Goal: Task Accomplishment & Management: Complete application form

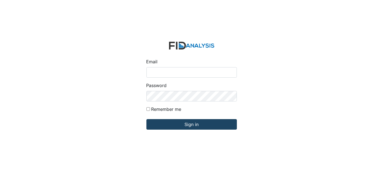
type input "Dsmith@lifeincorporated.com"
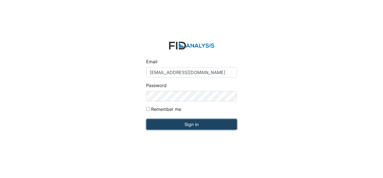
click at [159, 122] on input "Sign in" at bounding box center [192, 124] width 91 height 10
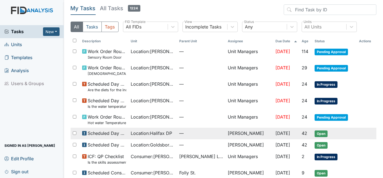
click at [129, 132] on td "Scheduled Day Program Inspection" at bounding box center [104, 133] width 49 height 12
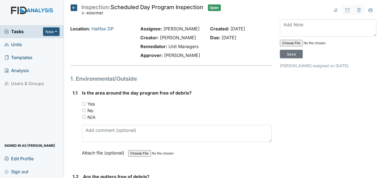
click at [86, 103] on div "Yes" at bounding box center [177, 103] width 190 height 7
click at [83, 104] on input "Yes" at bounding box center [84, 104] width 4 height 4
radio input "true"
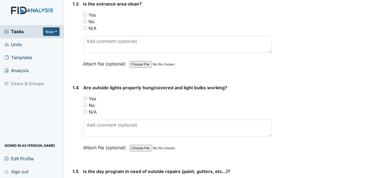
scroll to position [251, 0]
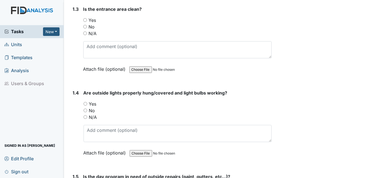
click at [85, 18] on input "Yes" at bounding box center [85, 20] width 4 height 4
radio input "true"
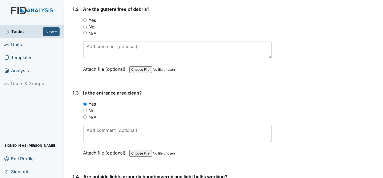
scroll to position [166, 0]
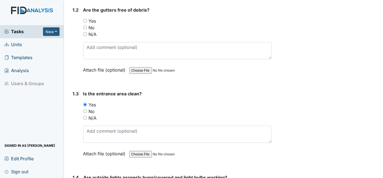
click at [84, 20] on input "Yes" at bounding box center [85, 21] width 4 height 4
radio input "true"
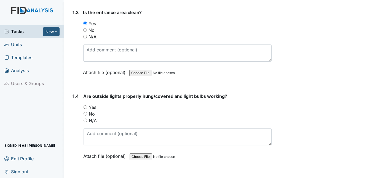
scroll to position [249, 0]
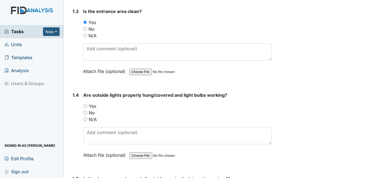
click at [84, 104] on input "Yes" at bounding box center [86, 106] width 4 height 4
radio input "true"
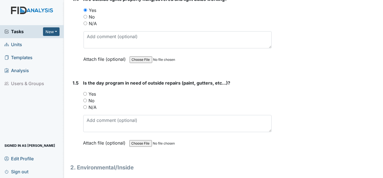
scroll to position [346, 0]
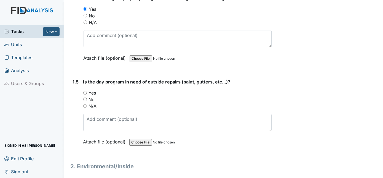
click at [83, 97] on input "No" at bounding box center [85, 99] width 4 height 4
radio input "true"
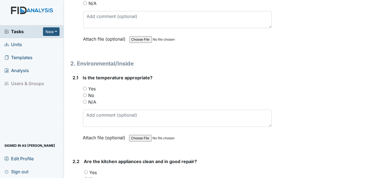
scroll to position [449, 0]
click at [85, 86] on input "Yes" at bounding box center [85, 88] width 4 height 4
radio input "true"
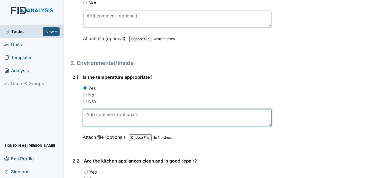
click at [89, 109] on textarea at bounding box center [177, 117] width 189 height 17
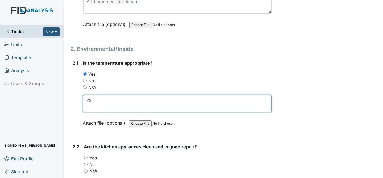
scroll to position [474, 0]
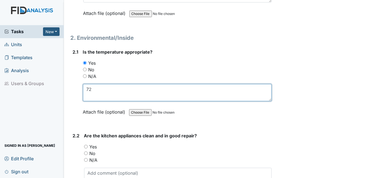
type textarea "72"
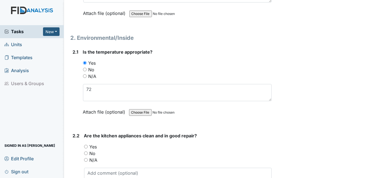
click at [86, 151] on input "No" at bounding box center [86, 153] width 4 height 4
radio input "true"
click at [92, 168] on textarea at bounding box center [178, 176] width 188 height 17
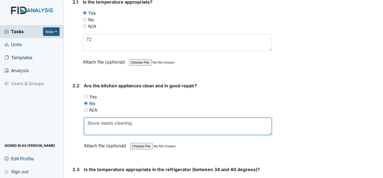
scroll to position [624, 0]
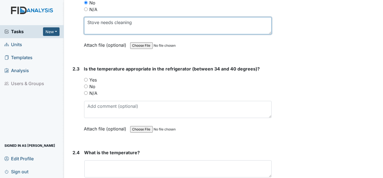
type textarea "Stove needs cleaning"
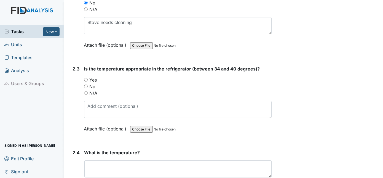
click at [86, 78] on input "Yes" at bounding box center [86, 80] width 4 height 4
radio input "true"
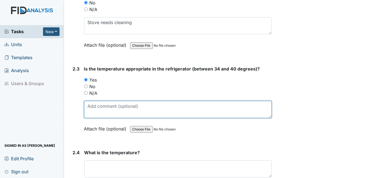
click at [93, 103] on textarea at bounding box center [178, 109] width 188 height 17
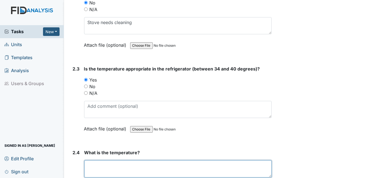
drag, startPoint x: 101, startPoint y: 164, endPoint x: 97, endPoint y: 161, distance: 5.0
click at [101, 164] on textarea at bounding box center [178, 168] width 188 height 17
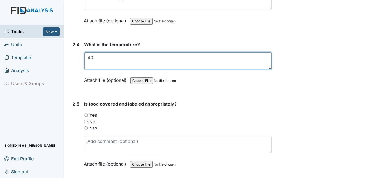
scroll to position [733, 0]
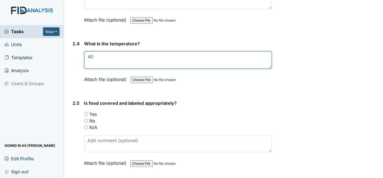
type textarea "40"
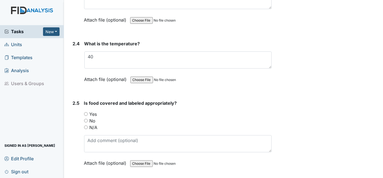
click at [86, 112] on input "Yes" at bounding box center [86, 114] width 4 height 4
radio input "true"
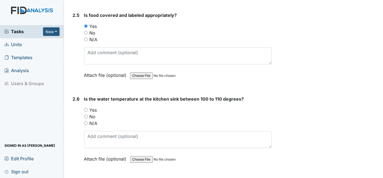
scroll to position [822, 0]
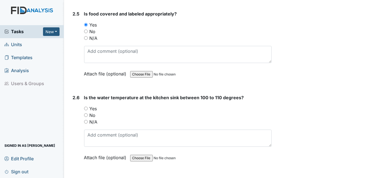
click at [86, 107] on input "Yes" at bounding box center [86, 109] width 4 height 4
radio input "true"
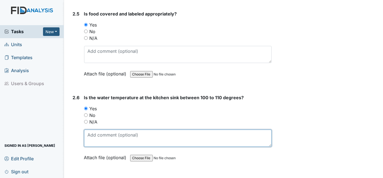
click at [87, 130] on textarea at bounding box center [178, 137] width 188 height 17
type textarea "110"
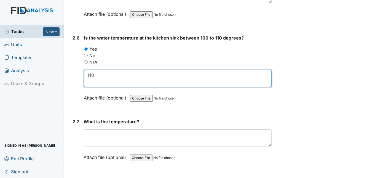
scroll to position [886, 0]
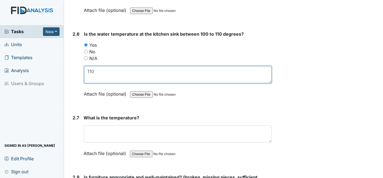
drag, startPoint x: 99, startPoint y: 65, endPoint x: 75, endPoint y: 60, distance: 24.0
click at [75, 60] on div "2.6 Is the water temperature at the kitchen sink between 100 to 110 degrees? Yo…" at bounding box center [171, 68] width 201 height 75
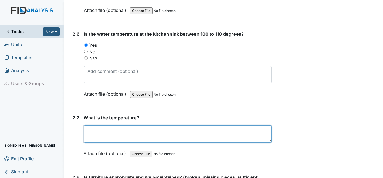
click at [96, 125] on textarea at bounding box center [178, 133] width 188 height 17
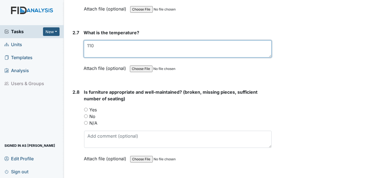
scroll to position [970, 0]
type textarea "112"
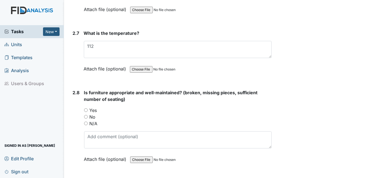
click at [86, 108] on input "Yes" at bounding box center [86, 110] width 4 height 4
radio input "true"
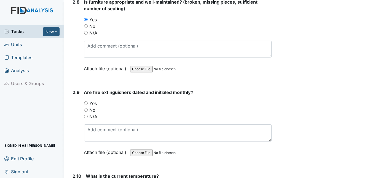
scroll to position [1062, 0]
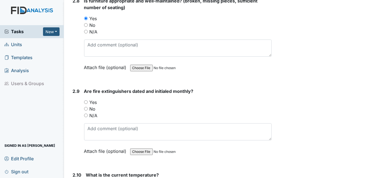
click at [86, 100] on input "Yes" at bounding box center [86, 102] width 4 height 4
radio input "true"
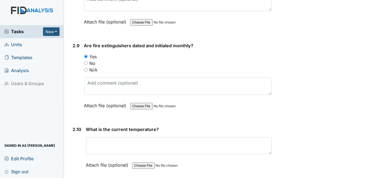
scroll to position [1114, 0]
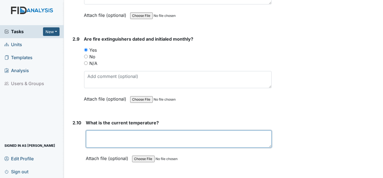
click at [106, 134] on textarea at bounding box center [179, 138] width 186 height 17
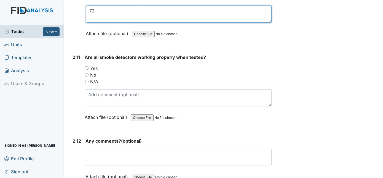
scroll to position [1239, 0]
type textarea "72"
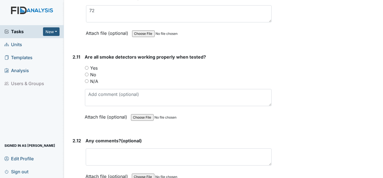
click at [86, 66] on input "Yes" at bounding box center [87, 68] width 4 height 4
radio input "true"
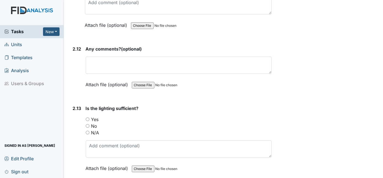
scroll to position [1335, 0]
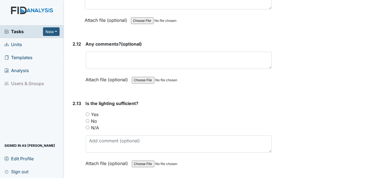
click at [87, 112] on input "Yes" at bounding box center [88, 114] width 4 height 4
radio input "true"
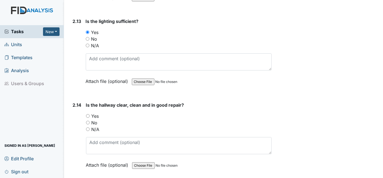
scroll to position [1418, 0]
click at [88, 113] on input "Yes" at bounding box center [88, 115] width 4 height 4
radio input "true"
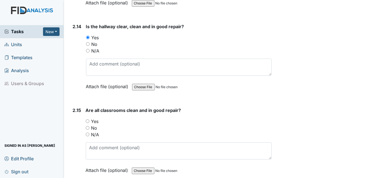
scroll to position [1497, 0]
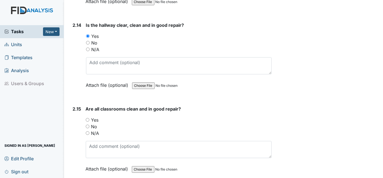
click at [87, 118] on input "Yes" at bounding box center [88, 120] width 4 height 4
radio input "true"
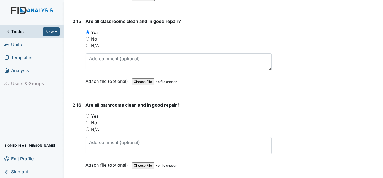
click at [88, 114] on input "Yes" at bounding box center [88, 116] width 4 height 4
radio input "true"
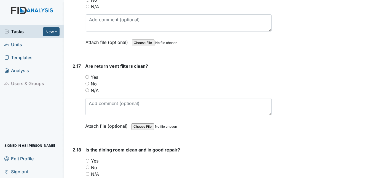
scroll to position [1707, 0]
click at [87, 75] on input "Yes" at bounding box center [88, 77] width 4 height 4
radio input "true"
click at [88, 159] on input "Yes" at bounding box center [88, 161] width 4 height 4
radio input "true"
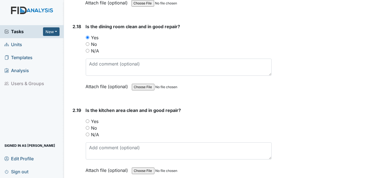
scroll to position [1832, 0]
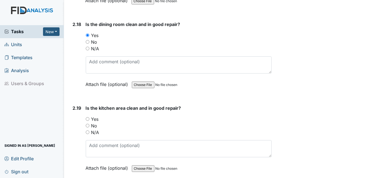
click at [87, 117] on input "Yes" at bounding box center [88, 119] width 4 height 4
radio input "true"
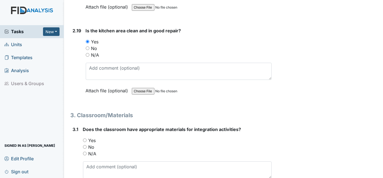
scroll to position [1915, 0]
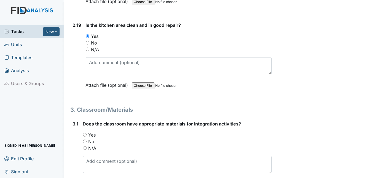
click at [84, 133] on input "Yes" at bounding box center [85, 135] width 4 height 4
radio input "true"
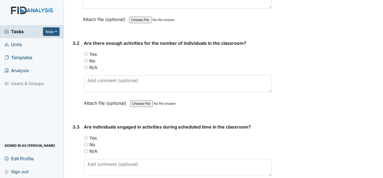
scroll to position [2080, 0]
click at [86, 52] on input "Yes" at bounding box center [86, 54] width 4 height 4
radio input "true"
click at [85, 135] on input "Yes" at bounding box center [86, 137] width 4 height 4
radio input "true"
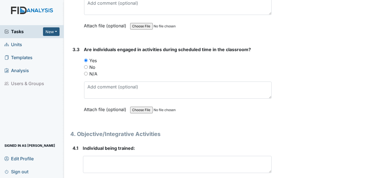
scroll to position [2158, 0]
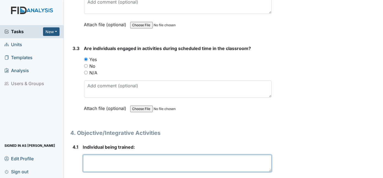
click at [85, 155] on textarea at bounding box center [177, 163] width 189 height 17
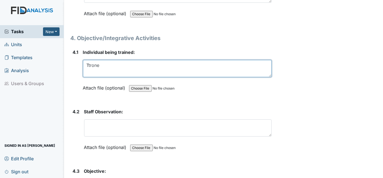
scroll to position [2258, 0]
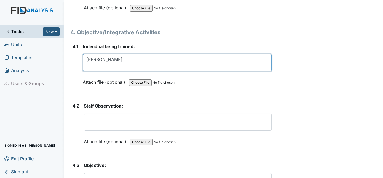
type textarea "[PERSON_NAME]"
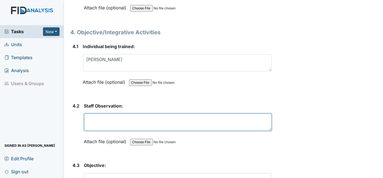
click at [101, 113] on textarea at bounding box center [178, 121] width 188 height 17
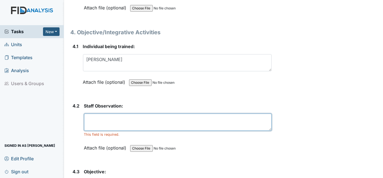
click at [99, 113] on textarea at bounding box center [178, 121] width 188 height 17
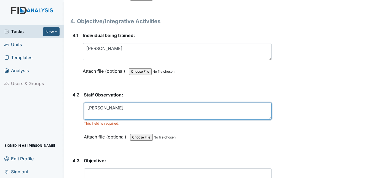
scroll to position [2283, 0]
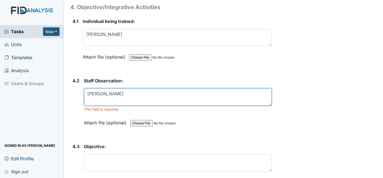
type textarea "[PERSON_NAME]"
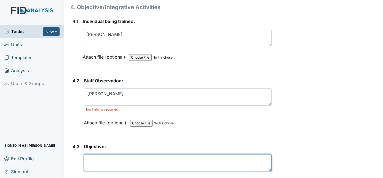
click at [93, 154] on textarea at bounding box center [178, 162] width 188 height 17
click at [121, 154] on textarea "exercise" at bounding box center [178, 162] width 188 height 17
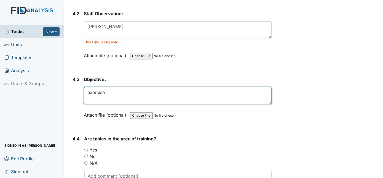
scroll to position [2358, 0]
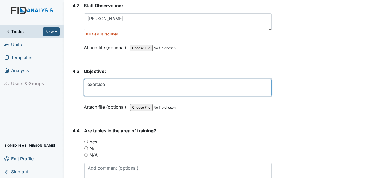
type textarea "exercise"
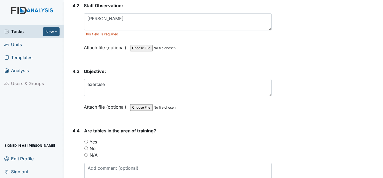
click at [87, 140] on input "Yes" at bounding box center [86, 142] width 4 height 4
radio input "true"
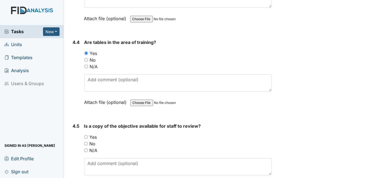
scroll to position [2459, 0]
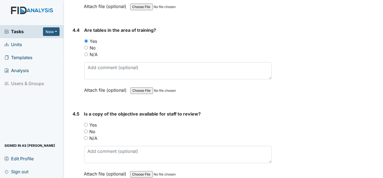
click at [86, 123] on input "Yes" at bounding box center [86, 125] width 4 height 4
radio input "true"
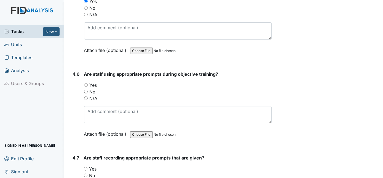
scroll to position [2584, 0]
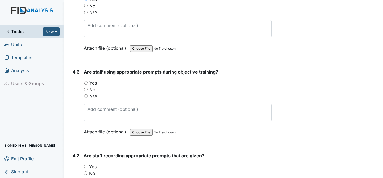
click at [86, 81] on input "Yes" at bounding box center [86, 83] width 4 height 4
radio input "true"
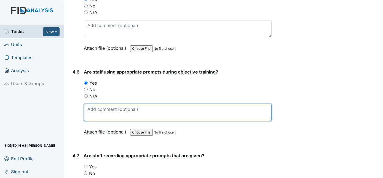
click at [106, 104] on textarea at bounding box center [178, 112] width 188 height 17
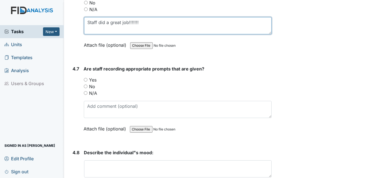
scroll to position [2659, 0]
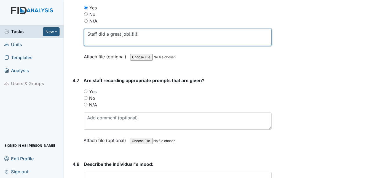
type textarea "Staff did a great job!!!!!!!"
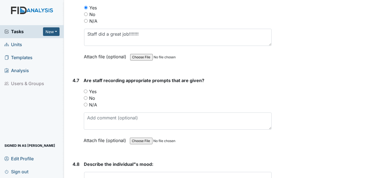
click at [85, 89] on input "Yes" at bounding box center [86, 91] width 4 height 4
radio input "true"
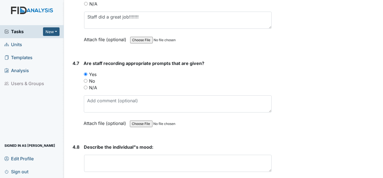
scroll to position [2685, 0]
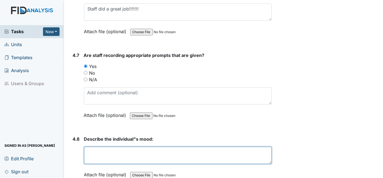
click at [94, 147] on textarea at bounding box center [178, 155] width 188 height 17
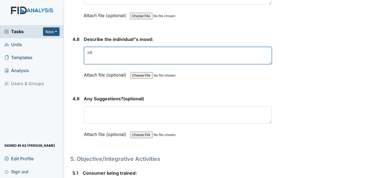
scroll to position [2790, 0]
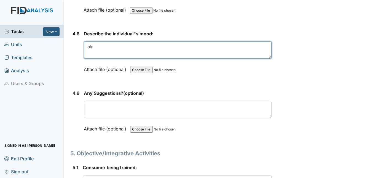
type textarea "ok"
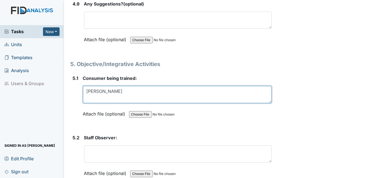
scroll to position [2890, 0]
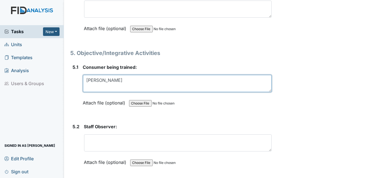
type textarea "[PERSON_NAME]"
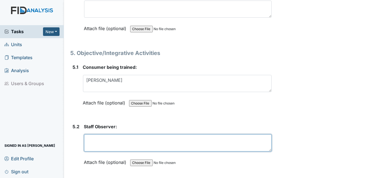
click at [89, 134] on textarea at bounding box center [178, 142] width 188 height 17
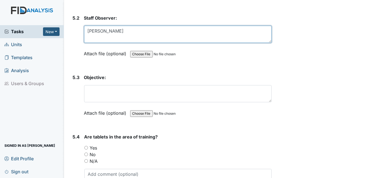
scroll to position [2990, 0]
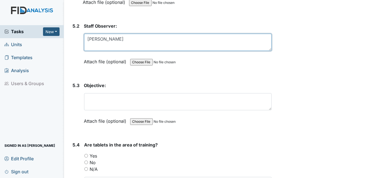
type textarea "[PERSON_NAME]"
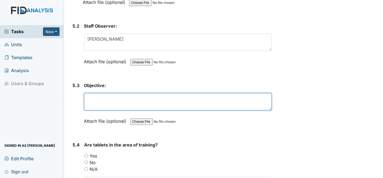
click at [92, 93] on textarea at bounding box center [178, 101] width 188 height 17
type textarea "FA048 Letter F"
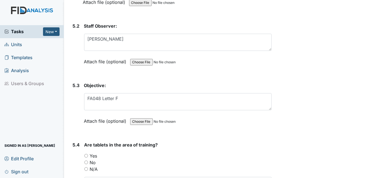
click at [84, 154] on input "Yes" at bounding box center [86, 156] width 4 height 4
radio input "true"
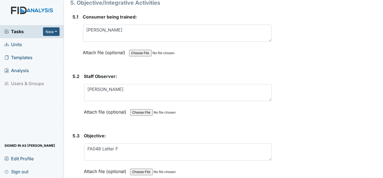
scroll to position [3066, 0]
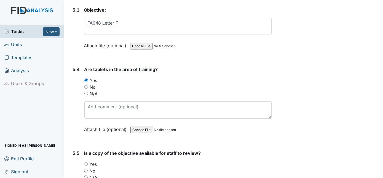
click at [86, 162] on input "Yes" at bounding box center [86, 164] width 4 height 4
radio input "true"
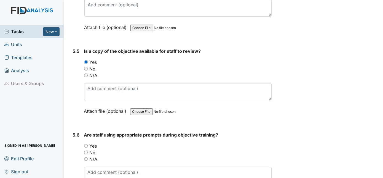
scroll to position [3166, 0]
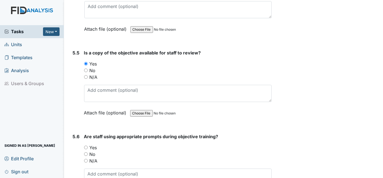
click at [87, 145] on input "Yes" at bounding box center [86, 147] width 4 height 4
radio input "true"
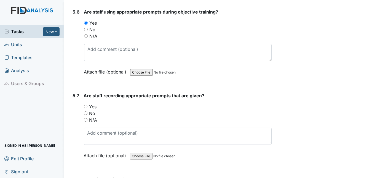
scroll to position [3291, 0]
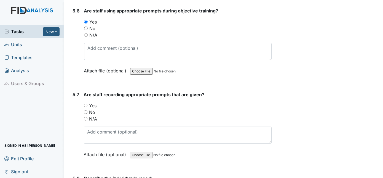
click at [84, 103] on input "Yes" at bounding box center [86, 105] width 4 height 4
radio input "true"
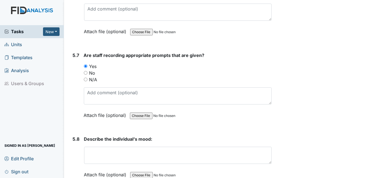
scroll to position [3342, 0]
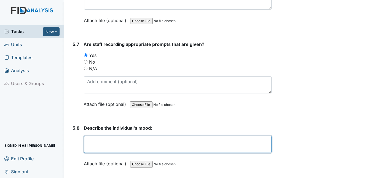
click at [102, 135] on textarea at bounding box center [178, 143] width 188 height 17
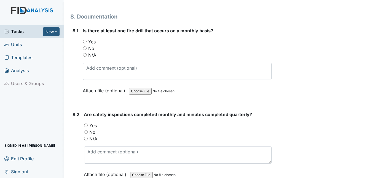
scroll to position [4823, 0]
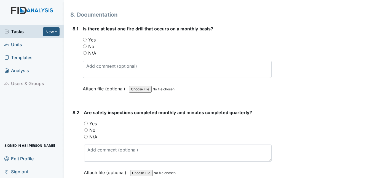
type textarea "laughing not focused"
click at [85, 121] on input "Yes" at bounding box center [86, 123] width 4 height 4
radio input "true"
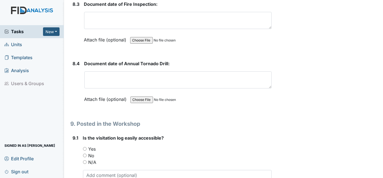
scroll to position [5016, 0]
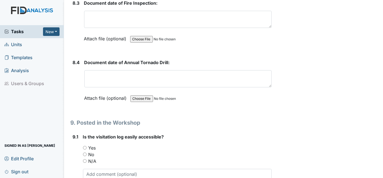
click at [86, 146] on input "Yes" at bounding box center [85, 148] width 4 height 4
radio input "true"
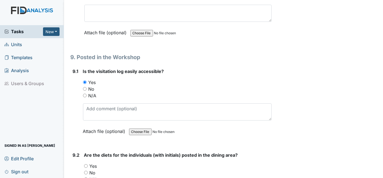
scroll to position [5082, 0]
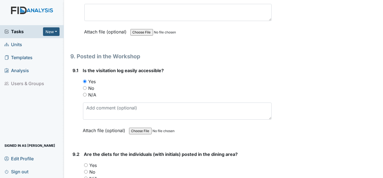
click at [86, 163] on input "Yes" at bounding box center [86, 165] width 4 height 4
radio input "true"
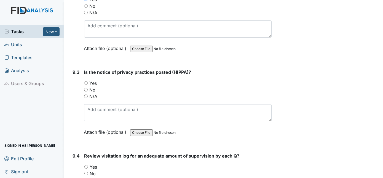
scroll to position [5248, 0]
click at [87, 81] on input "Yes" at bounding box center [86, 83] width 4 height 4
radio input "true"
click at [85, 177] on input "N/A" at bounding box center [86, 180] width 4 height 4
radio input "true"
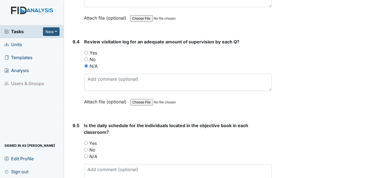
scroll to position [5364, 0]
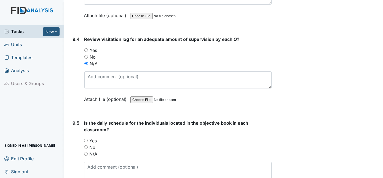
click at [87, 139] on input "Yes" at bounding box center [86, 141] width 4 height 4
radio input "true"
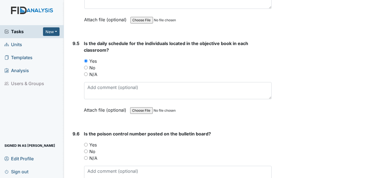
scroll to position [5446, 0]
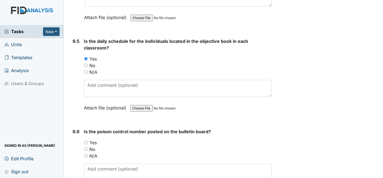
click at [86, 140] on input "Yes" at bounding box center [86, 142] width 4 height 4
radio input "true"
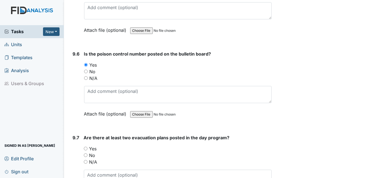
scroll to position [5532, 0]
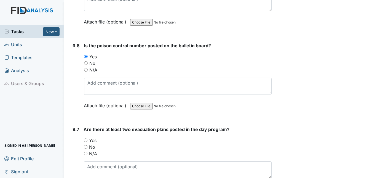
click at [85, 138] on input "Yes" at bounding box center [86, 140] width 4 height 4
radio input "true"
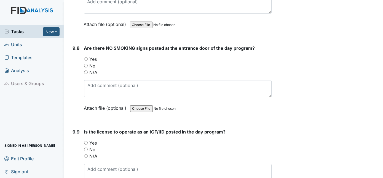
scroll to position [5694, 0]
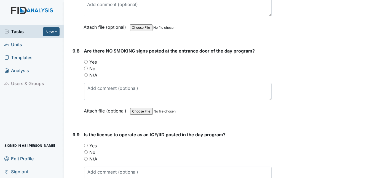
click at [84, 47] on div "9.8 Are there NO SMOKING signs posted at the entrance door of the day program? …" at bounding box center [171, 84] width 201 height 75
click at [84, 60] on input "Yes" at bounding box center [86, 62] width 4 height 4
radio input "true"
click at [85, 144] on input "Yes" at bounding box center [86, 146] width 4 height 4
radio input "true"
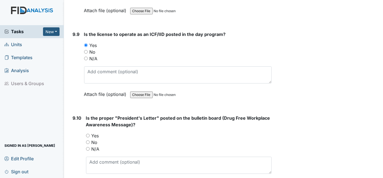
scroll to position [5805, 0]
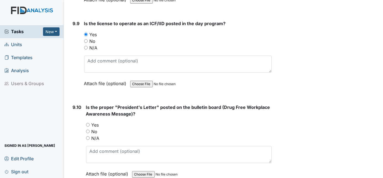
click at [89, 123] on input "Yes" at bounding box center [88, 125] width 4 height 4
radio input "true"
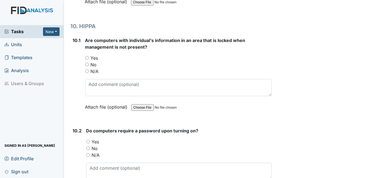
scroll to position [6051, 0]
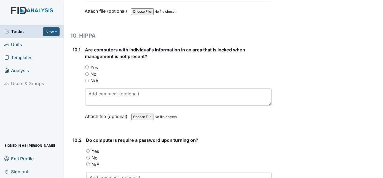
click at [87, 65] on input "Yes" at bounding box center [87, 67] width 4 height 4
radio input "true"
drag, startPoint x: 84, startPoint y: 115, endPoint x: 87, endPoint y: 115, distance: 3.0
click at [85, 137] on div "10.2 Do computers require a password upon turning on? You must select one of th…" at bounding box center [171, 174] width 201 height 75
click at [89, 149] on input "Yes" at bounding box center [88, 151] width 4 height 4
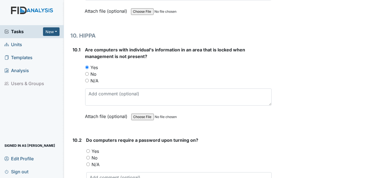
radio input "true"
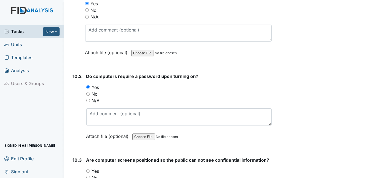
scroll to position [6126, 0]
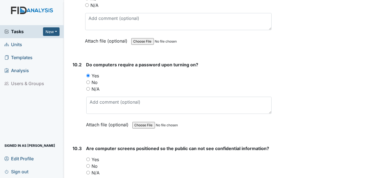
click at [87, 157] on input "Yes" at bounding box center [88, 159] width 4 height 4
radio input "true"
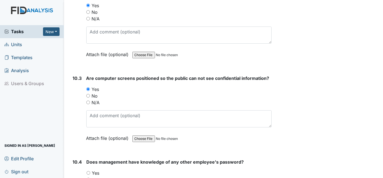
scroll to position [6226, 0]
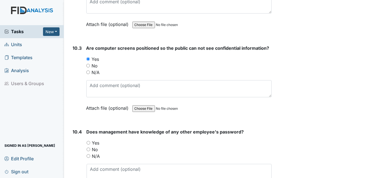
click at [87, 147] on input "No" at bounding box center [89, 149] width 4 height 4
radio input "true"
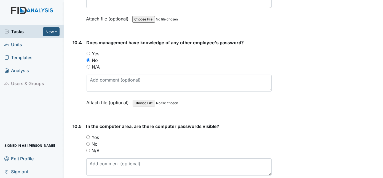
scroll to position [6352, 0]
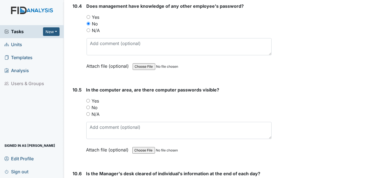
click at [89, 105] on input "No" at bounding box center [88, 107] width 4 height 4
radio input "true"
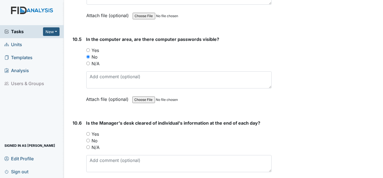
scroll to position [6404, 0]
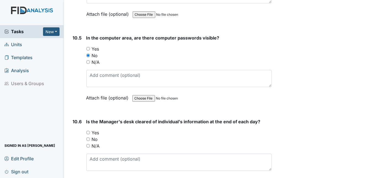
click at [88, 131] on input "Yes" at bounding box center [88, 133] width 4 height 4
radio input "true"
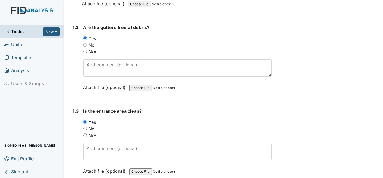
scroll to position [0, 0]
